Goal: Task Accomplishment & Management: Use online tool/utility

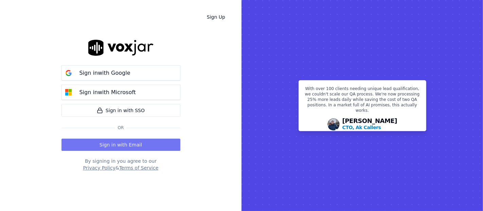
click at [96, 148] on button "Sign in with Email" at bounding box center [120, 145] width 119 height 12
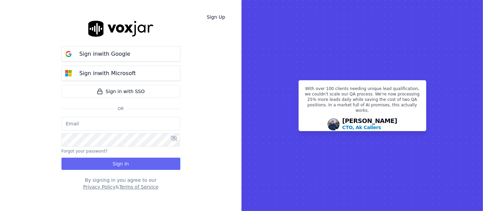
type input "[EMAIL_ADDRESS][DOMAIN_NAME]"
click at [107, 175] on div "Sign in with Google Sign in with Microsoft Sign in with SSO Or [EMAIL_ADDRESS][…" at bounding box center [120, 105] width 119 height 189
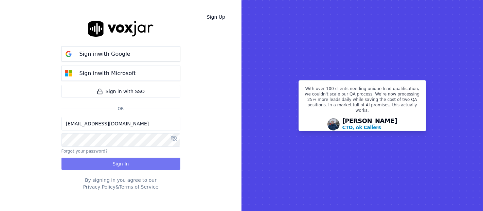
click at [108, 166] on button "Sign In" at bounding box center [120, 164] width 119 height 12
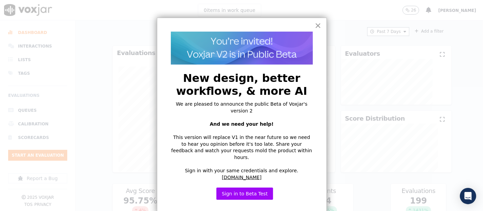
click at [319, 25] on button "×" at bounding box center [318, 25] width 6 height 11
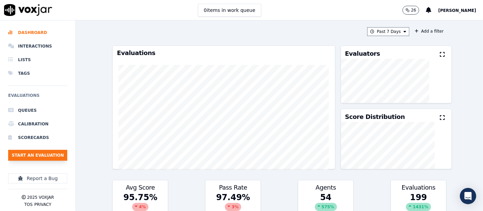
click at [28, 155] on button "Start an Evaluation" at bounding box center [37, 155] width 59 height 11
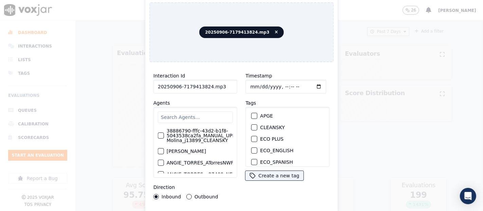
click at [222, 86] on input "20250906-7179413824.mp3" at bounding box center [196, 87] width 84 height 14
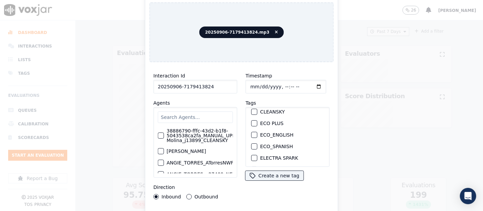
scroll to position [38, 0]
type input "20250906-7179413824"
click at [252, 145] on div "button" at bounding box center [254, 147] width 5 height 5
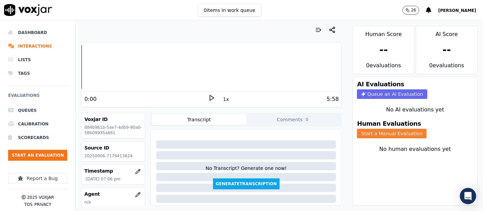
click at [363, 129] on button "Start a Manual Evaluation" at bounding box center [392, 134] width 70 height 10
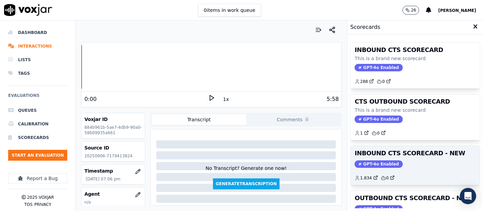
click at [406, 153] on h3 "INBOUND CTS SCORECARD - NEW" at bounding box center [415, 153] width 121 height 6
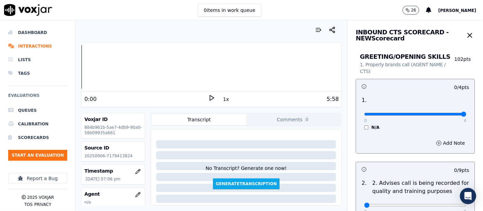
click at [445, 113] on input "range" at bounding box center [415, 114] width 102 height 3
drag, startPoint x: 445, startPoint y: 113, endPoint x: 377, endPoint y: 113, distance: 67.9
click at [377, 113] on input "range" at bounding box center [415, 114] width 102 height 3
drag, startPoint x: 143, startPoint y: 126, endPoint x: 144, endPoint y: 122, distance: 4.5
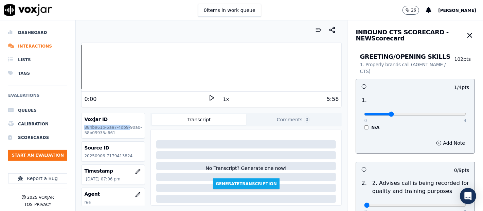
click at [144, 122] on div "Voxjar ID 884b961b-5ae7-4db9-90a0-58b09935a661 Source ID 20250906-7179413824 Ti…" at bounding box center [211, 159] width 261 height 93
click at [136, 150] on div "Source ID 20250906-7179413824" at bounding box center [113, 152] width 63 height 20
drag, startPoint x: 237, startPoint y: 109, endPoint x: 207, endPoint y: 96, distance: 32.7
click at [208, 96] on icon at bounding box center [211, 97] width 7 height 7
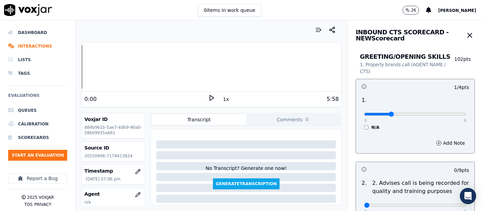
click at [208, 95] on icon at bounding box center [211, 97] width 7 height 7
click at [208, 100] on icon at bounding box center [211, 97] width 7 height 7
click at [119, 153] on p "20250906-7179413824" at bounding box center [113, 155] width 58 height 5
copy p "7179413824"
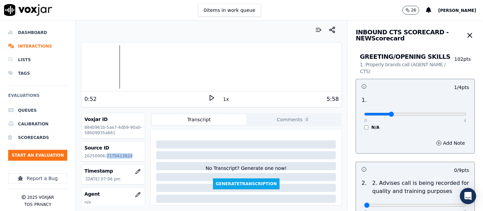
click at [97, 69] on div at bounding box center [212, 66] width 260 height 43
click at [91, 68] on div at bounding box center [212, 66] width 260 height 43
click at [210, 99] on icon at bounding box center [211, 97] width 7 height 7
click at [98, 63] on div at bounding box center [212, 66] width 260 height 43
type input "4"
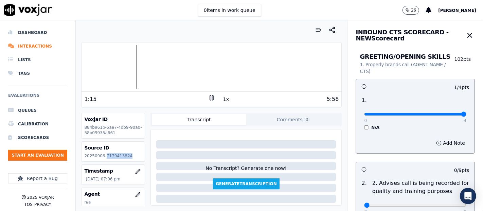
click at [444, 113] on input "range" at bounding box center [415, 114] width 102 height 3
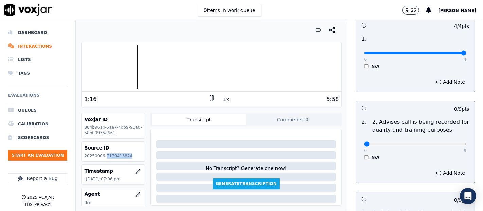
scroll to position [113, 0]
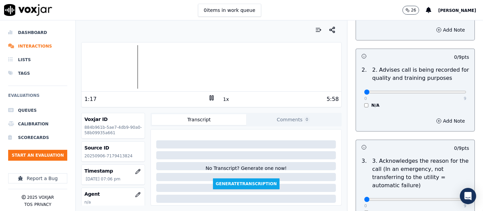
click at [450, 85] on div "0 9 N/A" at bounding box center [415, 95] width 113 height 26
click at [449, 89] on div "0 9" at bounding box center [415, 92] width 102 height 8
type input "9"
click at [444, 92] on input "range" at bounding box center [415, 92] width 102 height 3
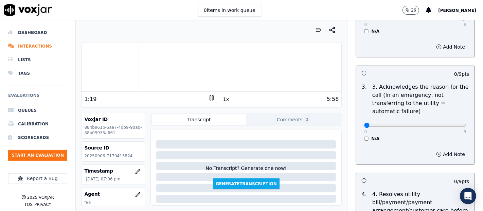
scroll to position [189, 0]
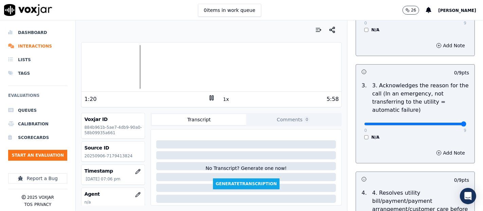
type input "9"
click at [444, 123] on input "range" at bounding box center [415, 124] width 102 height 3
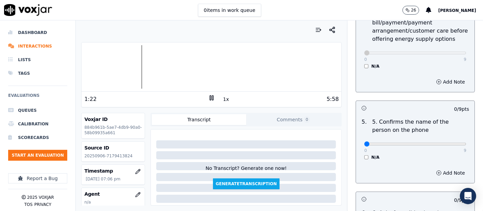
scroll to position [415, 0]
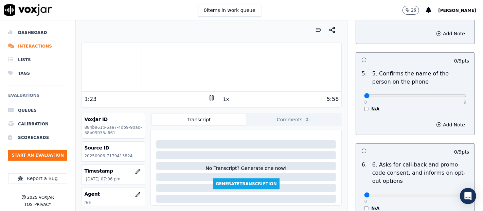
drag, startPoint x: 451, startPoint y: 92, endPoint x: 448, endPoint y: 93, distance: 3.8
click at [451, 92] on div "0 9 N/A" at bounding box center [415, 99] width 113 height 26
type input "9"
click at [444, 96] on input "range" at bounding box center [415, 95] width 102 height 3
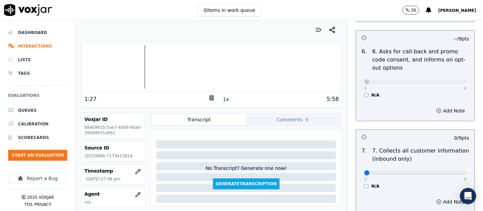
scroll to position [604, 0]
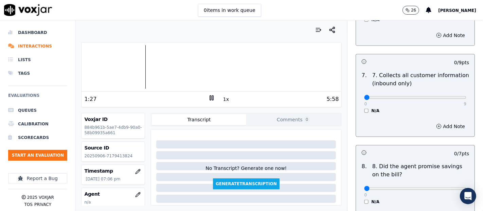
click at [445, 102] on div "0 9 N/A" at bounding box center [415, 101] width 113 height 26
type input "9"
click at [444, 96] on input "range" at bounding box center [415, 97] width 102 height 3
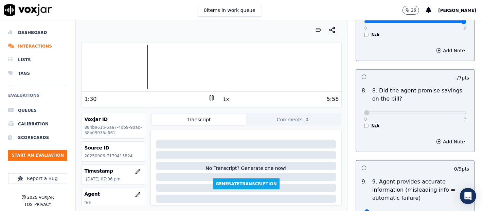
scroll to position [793, 0]
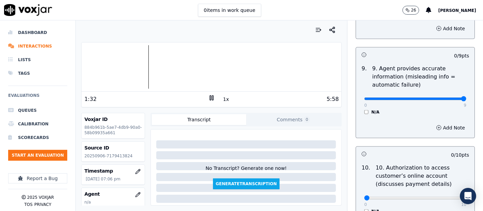
type input "9"
click at [445, 97] on input "range" at bounding box center [415, 98] width 102 height 3
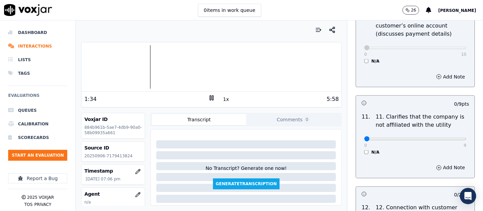
scroll to position [943, 0]
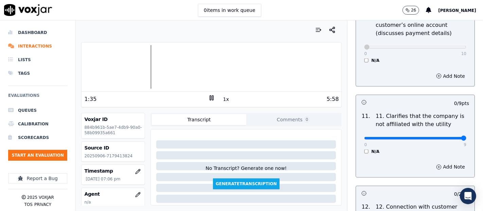
type input "9"
click at [442, 137] on input "range" at bounding box center [415, 138] width 102 height 3
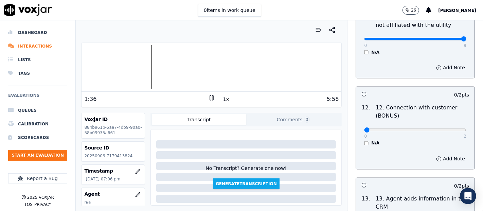
scroll to position [1057, 0]
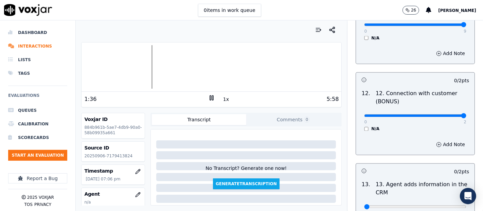
type input "2"
click at [443, 114] on input "range" at bounding box center [415, 115] width 102 height 3
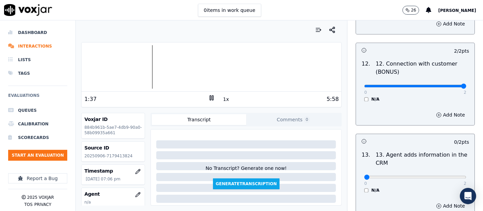
scroll to position [1132, 0]
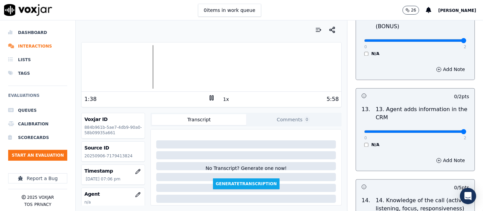
type input "2"
click at [446, 131] on input "range" at bounding box center [415, 131] width 102 height 3
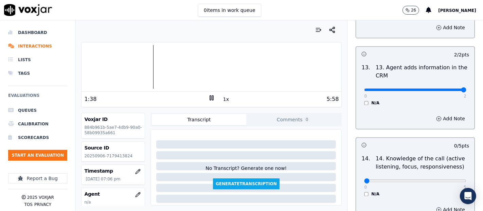
scroll to position [1238, 0]
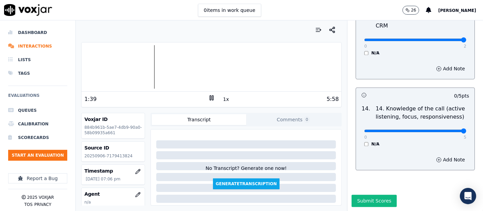
type input "5"
click at [447, 129] on input "range" at bounding box center [415, 130] width 102 height 3
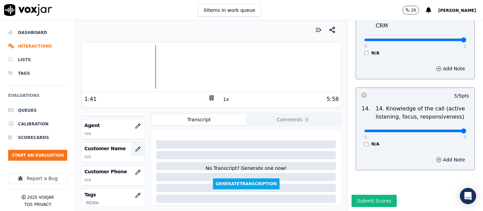
scroll to position [75, 0]
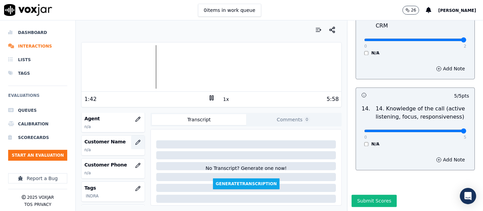
click at [131, 137] on button "button" at bounding box center [138, 143] width 14 height 14
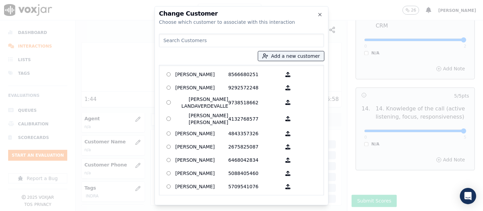
drag, startPoint x: 288, startPoint y: 59, endPoint x: 286, endPoint y: 66, distance: 7.0
click at [288, 61] on div "Add a new customer AGUEDA SANTANA 8566680251 ALEXIS SUNQUI 9292572248 AMILCAR L…" at bounding box center [241, 113] width 165 height 164
click at [286, 53] on button "Add a new customer" at bounding box center [291, 56] width 66 height 10
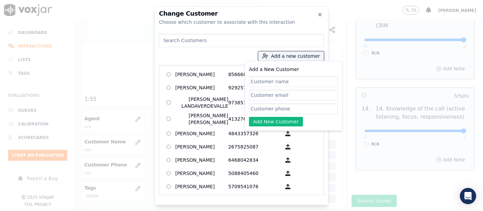
paste input "Adriana Leon"
type input "Adriana Leon"
click at [307, 110] on input "Add a New Customer" at bounding box center [293, 108] width 89 height 11
paste input "7179413824"
type input "7179413824"
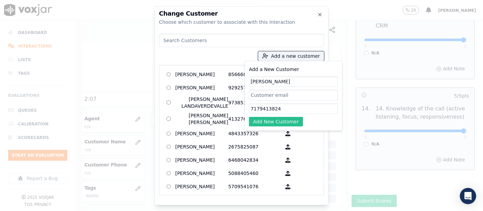
click at [288, 119] on button "Add New Customer" at bounding box center [276, 122] width 54 height 10
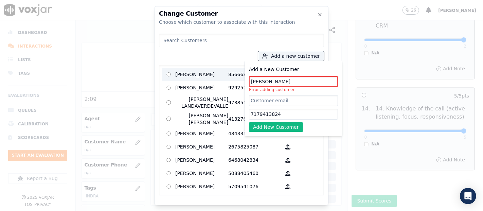
drag, startPoint x: 280, startPoint y: 79, endPoint x: 222, endPoint y: 79, distance: 58.1
click at [222, 79] on div "Add a new customer Add a New Customer Adriana Leon Error adding customer 717941…" at bounding box center [241, 113] width 165 height 164
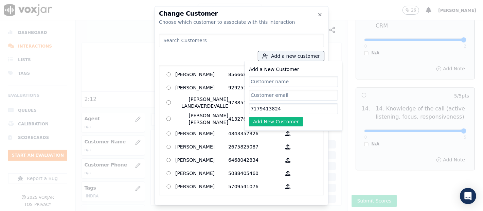
drag, startPoint x: 295, startPoint y: 111, endPoint x: 158, endPoint y: 100, distance: 137.0
click at [158, 97] on div "Change Customer Choose which customer to associate with this interaction Add a …" at bounding box center [242, 105] width 174 height 199
click at [183, 42] on input at bounding box center [241, 41] width 165 height 14
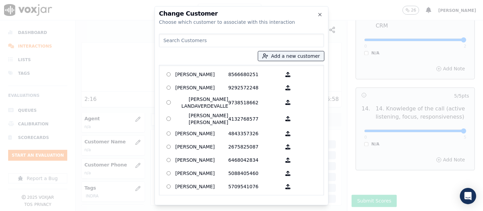
click at [184, 42] on input at bounding box center [241, 41] width 165 height 14
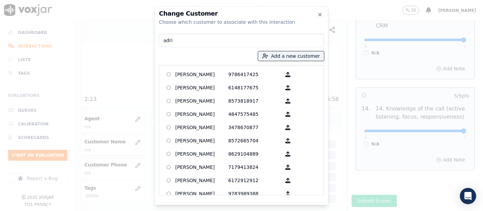
type input "adri"
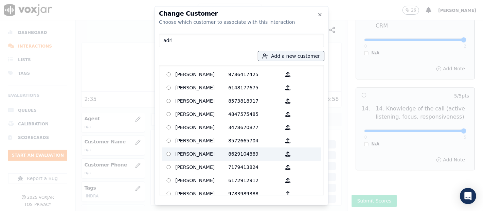
click at [188, 161] on label "Adriana Lemus 8629104889" at bounding box center [241, 153] width 159 height 13
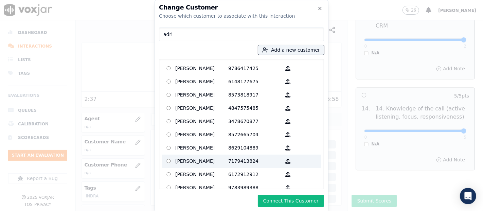
click at [211, 160] on p "Adriana Leon" at bounding box center [201, 161] width 53 height 11
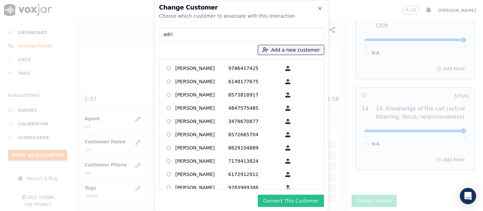
click at [279, 196] on button "Connect This Customer" at bounding box center [291, 201] width 66 height 12
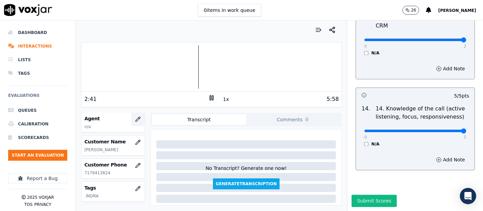
click at [135, 120] on icon "button" at bounding box center [137, 119] width 5 height 5
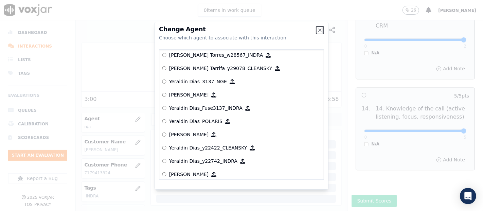
scroll to position [3457, 0]
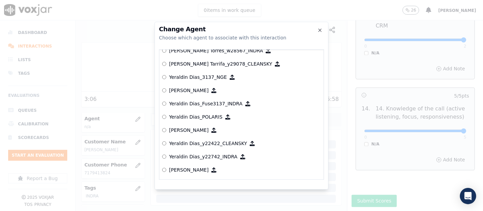
click at [200, 101] on label "Yeraldin Dias_Fuse3137_INDRA" at bounding box center [241, 103] width 159 height 13
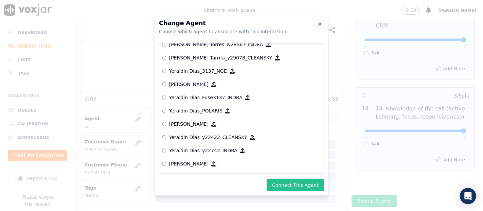
click at [282, 186] on button "Connect This Agent" at bounding box center [295, 185] width 57 height 12
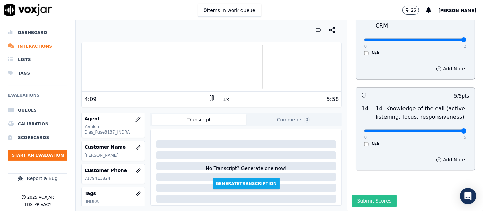
click at [359, 195] on button "Submit Scores" at bounding box center [374, 201] width 45 height 12
